Goal: Task Accomplishment & Management: Manage account settings

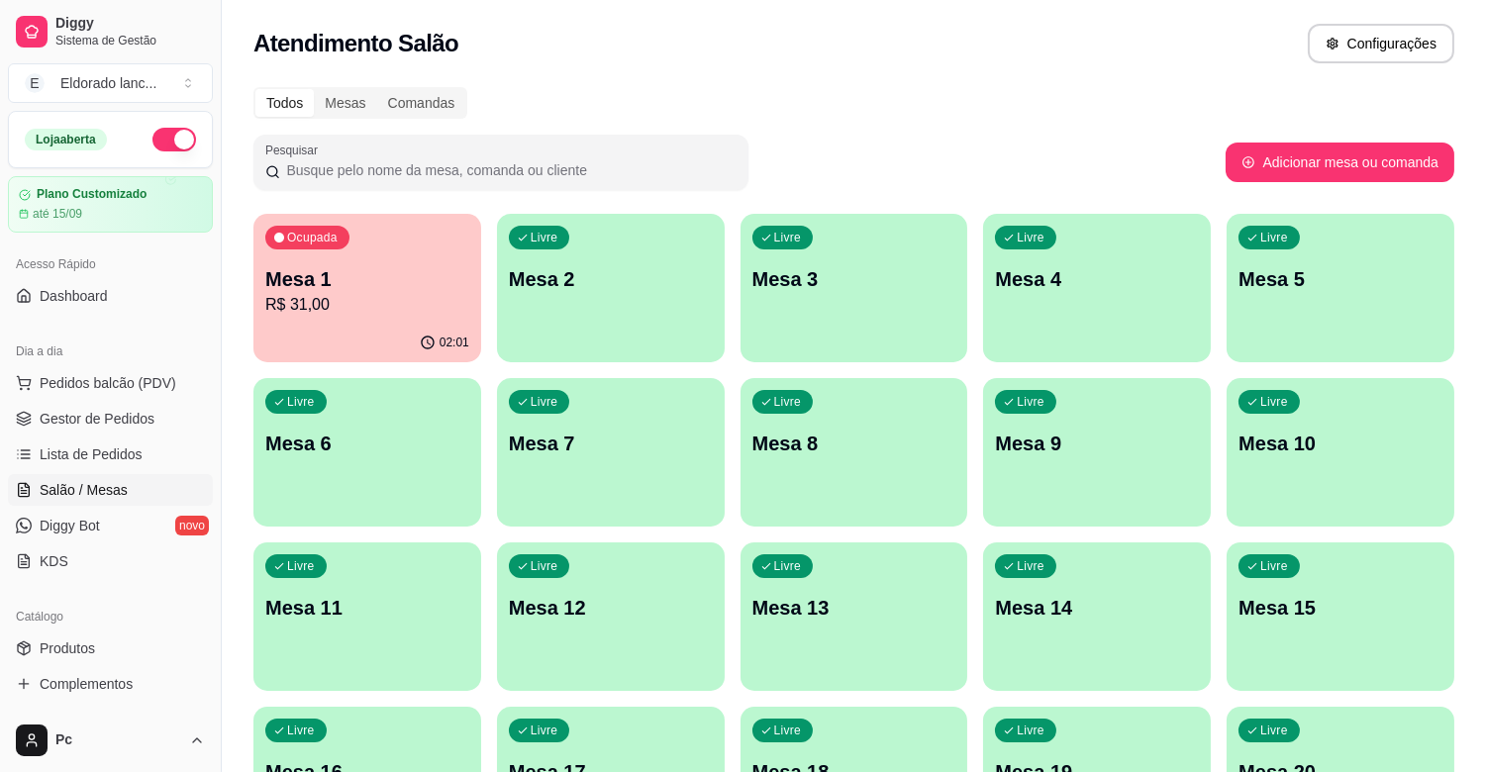
click at [70, 445] on span "Lista de Pedidos" at bounding box center [91, 454] width 103 height 20
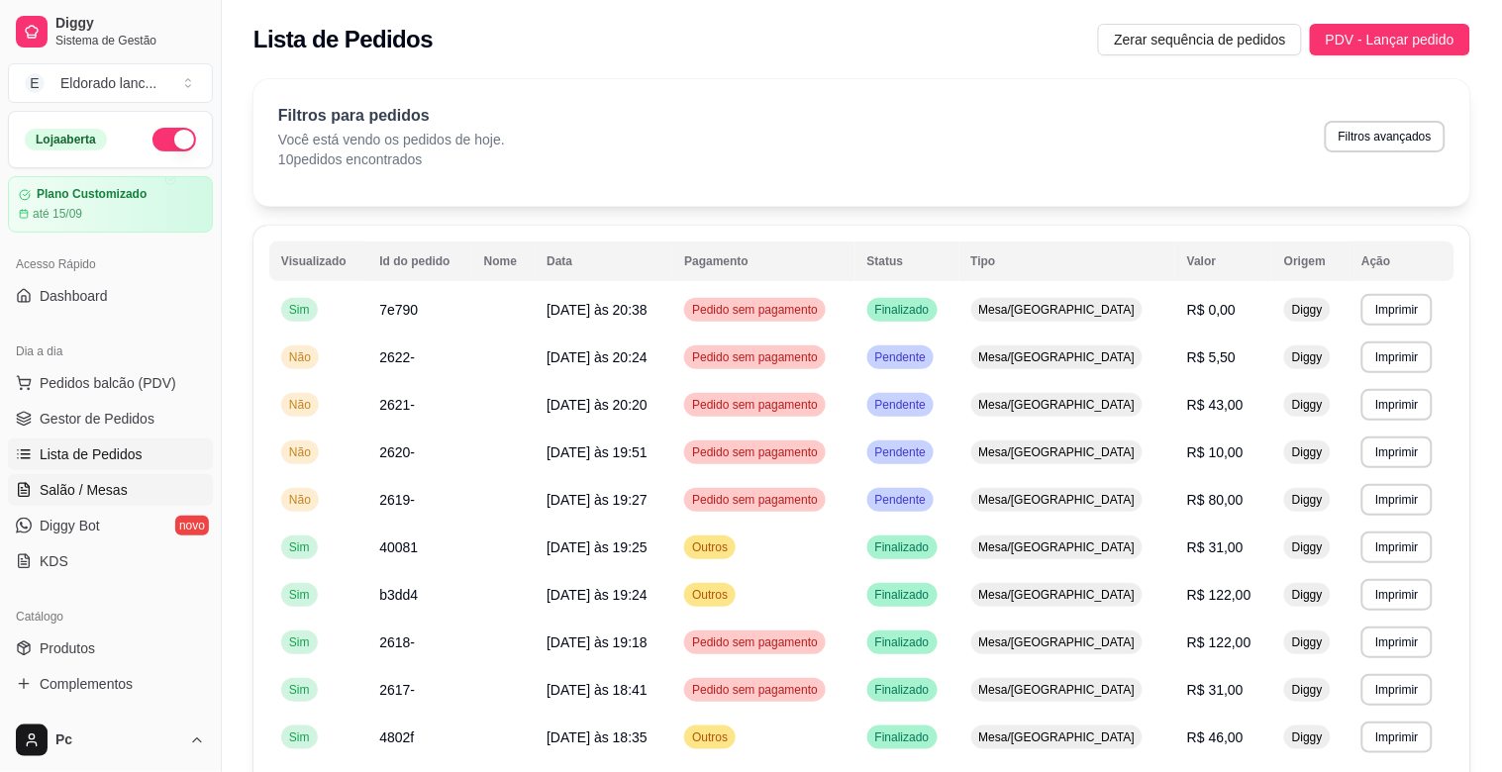
click at [74, 491] on span "Salão / Mesas" at bounding box center [84, 490] width 88 height 20
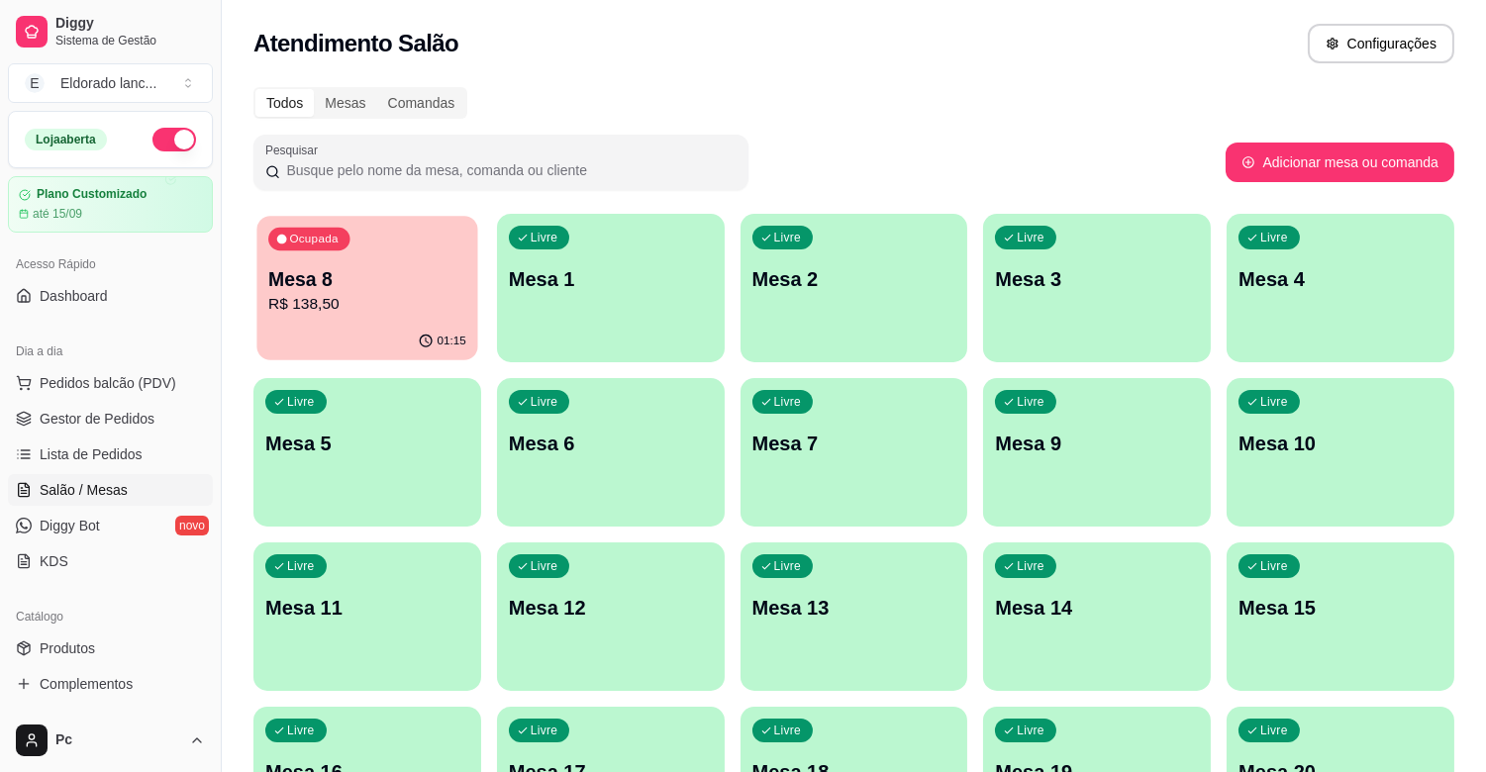
click at [413, 251] on div "Ocupada Mesa 8 R$ 138,50" at bounding box center [366, 269] width 221 height 107
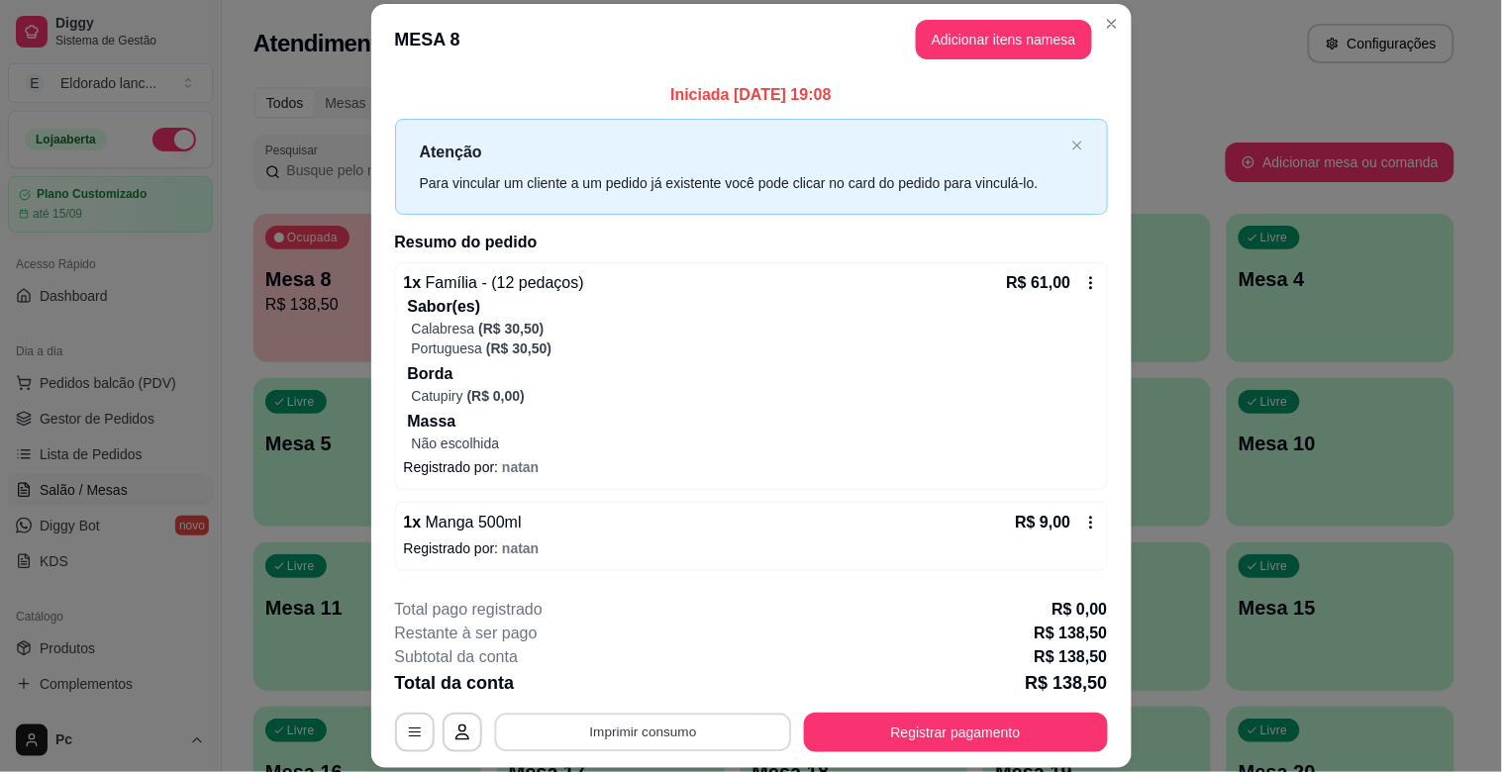
click at [749, 725] on button "Imprimir consumo" at bounding box center [642, 733] width 297 height 39
click at [674, 688] on button "IMPRESSORA" at bounding box center [640, 686] width 139 height 31
click at [872, 735] on button "Registrar pagamento" at bounding box center [956, 733] width 304 height 40
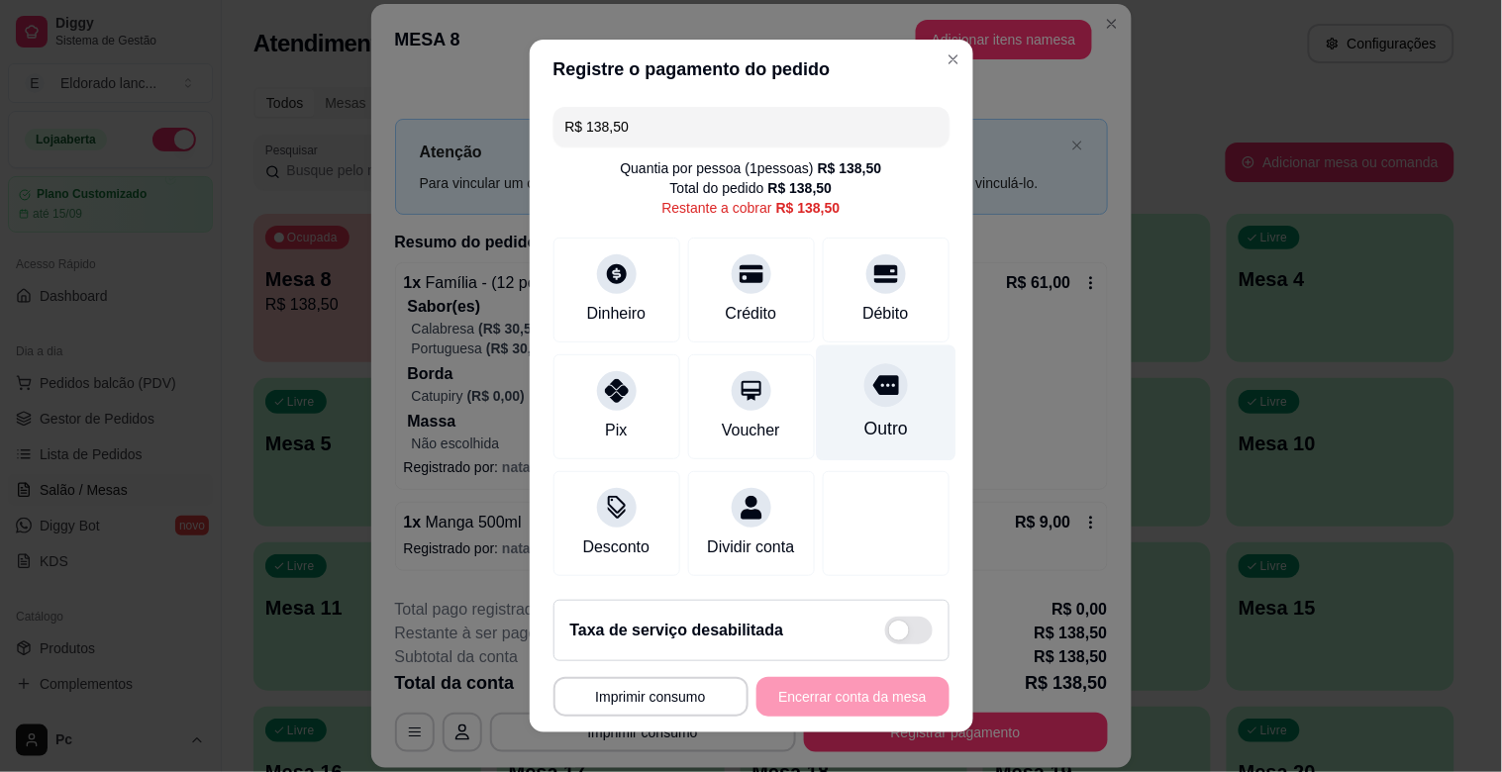
click at [858, 412] on div "Outro" at bounding box center [886, 403] width 140 height 116
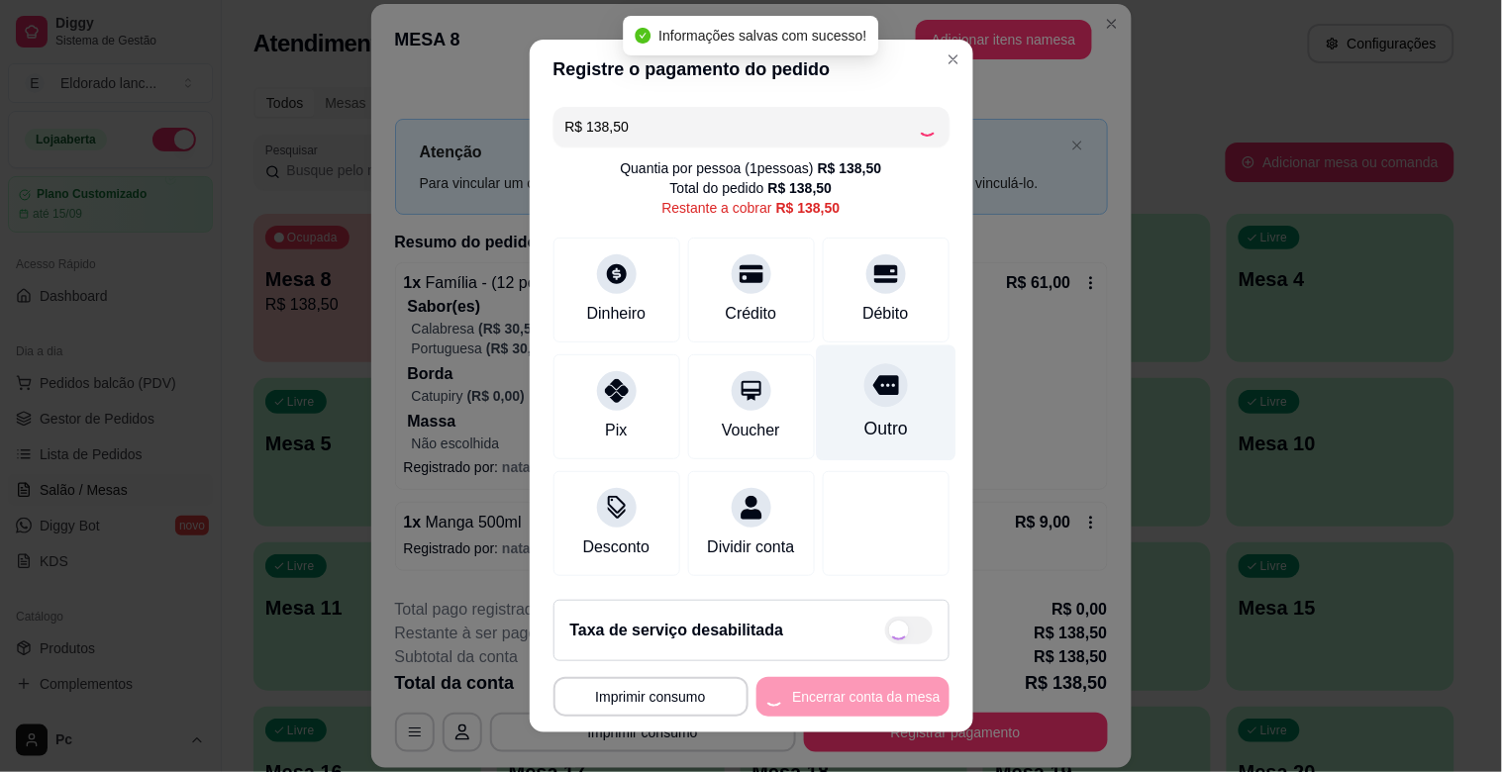
type input "R$ 0,00"
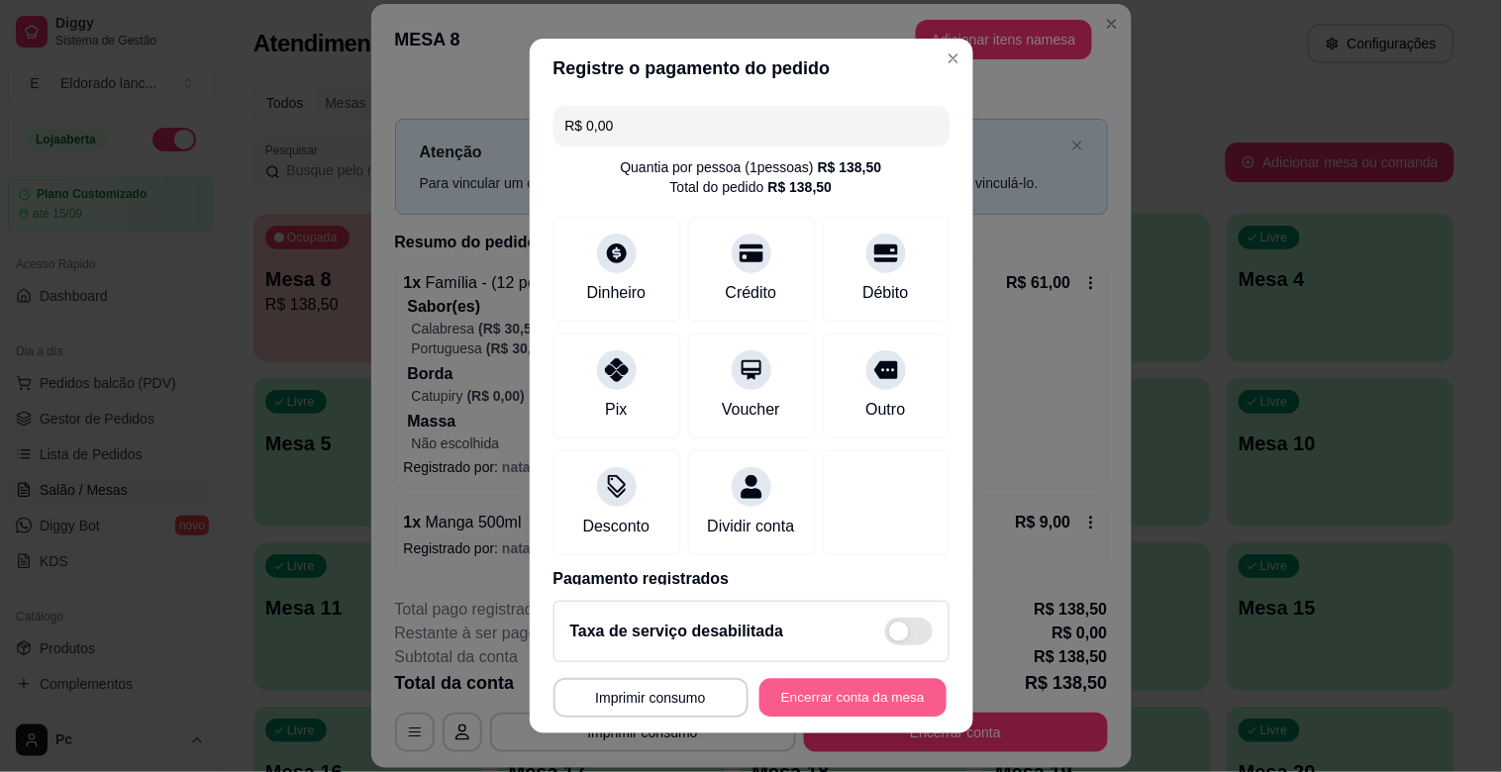
click at [835, 690] on button "Encerrar conta da mesa" at bounding box center [852, 698] width 187 height 39
